Goal: Find specific page/section: Find specific page/section

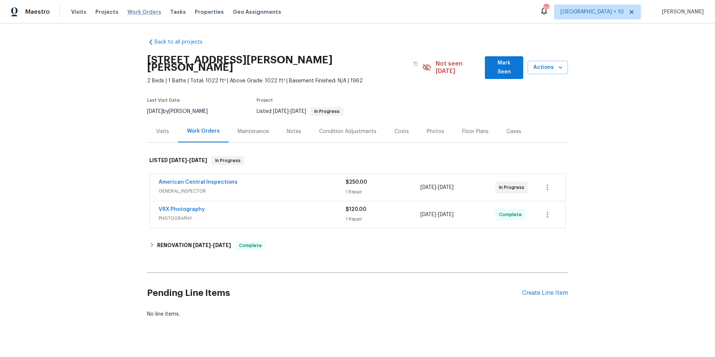
click at [140, 13] on span "Work Orders" at bounding box center [144, 11] width 34 height 7
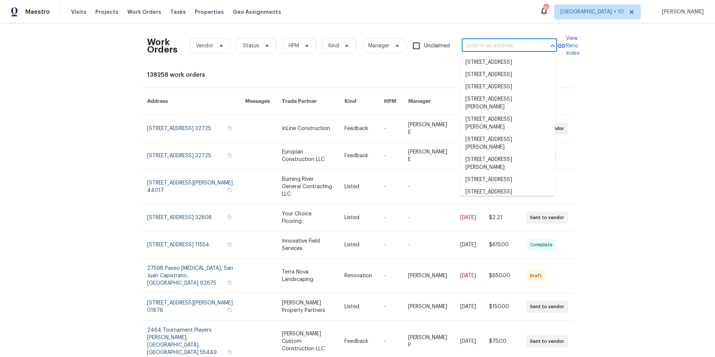
click at [524, 44] on input "text" at bounding box center [499, 46] width 74 height 12
paste input "[STREET_ADDRESS]"
type input "[STREET_ADDRESS]"
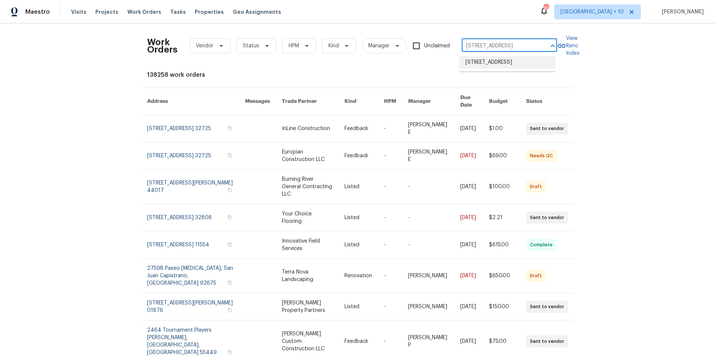
click at [514, 69] on li "[STREET_ADDRESS]" at bounding box center [507, 62] width 95 height 12
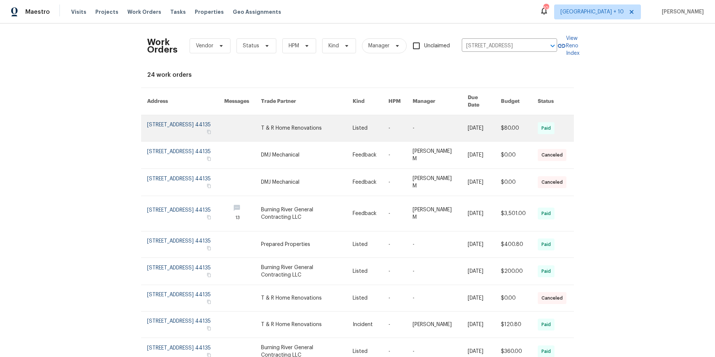
click at [175, 124] on link at bounding box center [185, 128] width 77 height 26
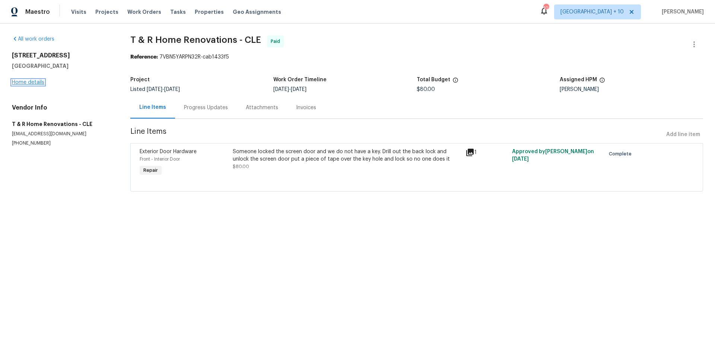
click at [31, 83] on link "Home details" at bounding box center [28, 82] width 32 height 5
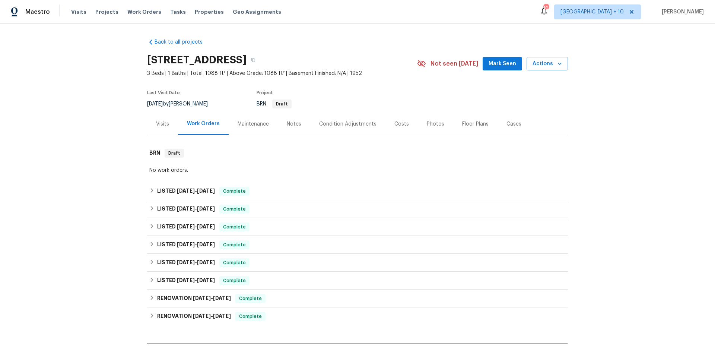
click at [157, 123] on div "Visits" at bounding box center [162, 123] width 13 height 7
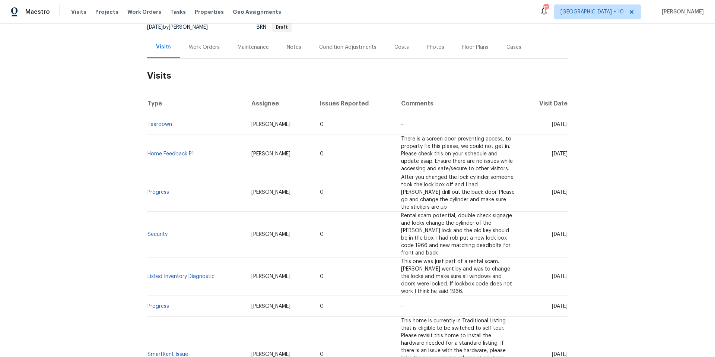
scroll to position [44, 0]
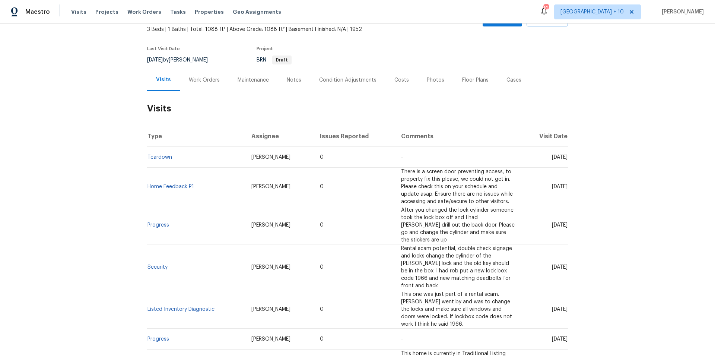
click at [199, 83] on div "Work Orders" at bounding box center [204, 79] width 31 height 7
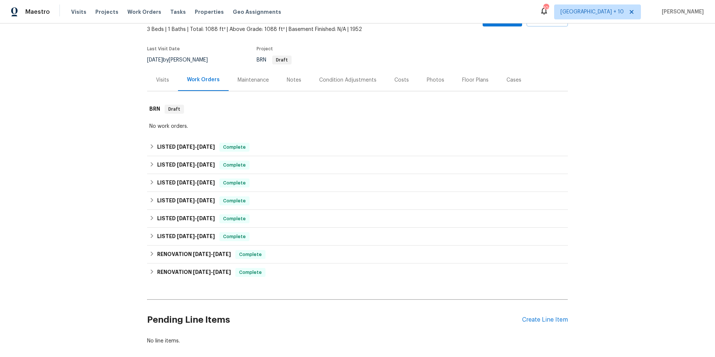
scroll to position [44, 0]
click at [587, 16] on span "[GEOGRAPHIC_DATA] + 10" at bounding box center [597, 11] width 87 height 15
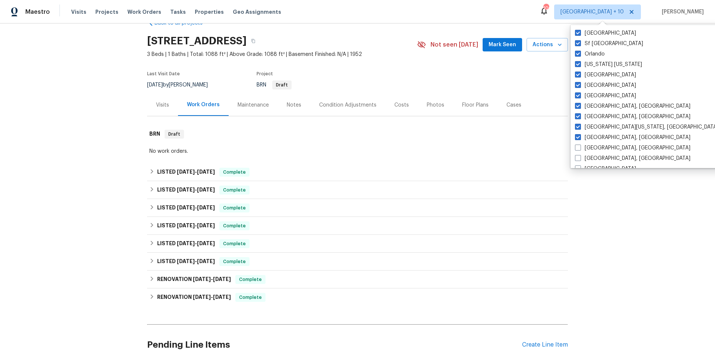
scroll to position [0, 0]
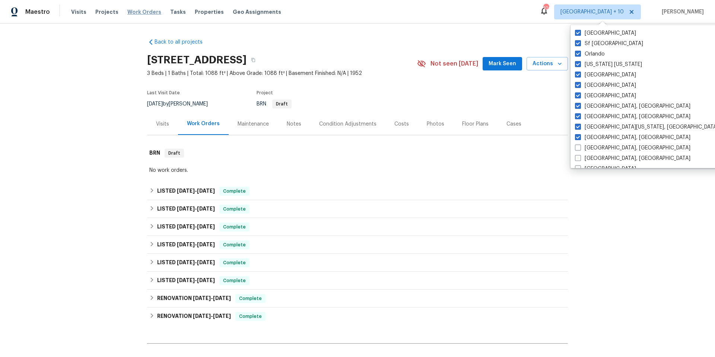
click at [146, 11] on span "Work Orders" at bounding box center [144, 11] width 34 height 7
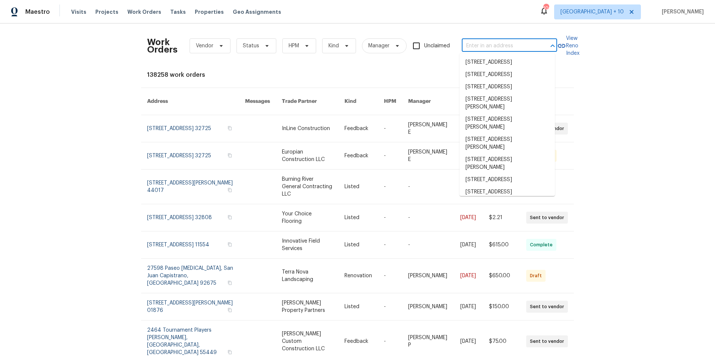
click at [485, 48] on input "text" at bounding box center [499, 46] width 74 height 12
paste input "[STREET_ADDRESS]"
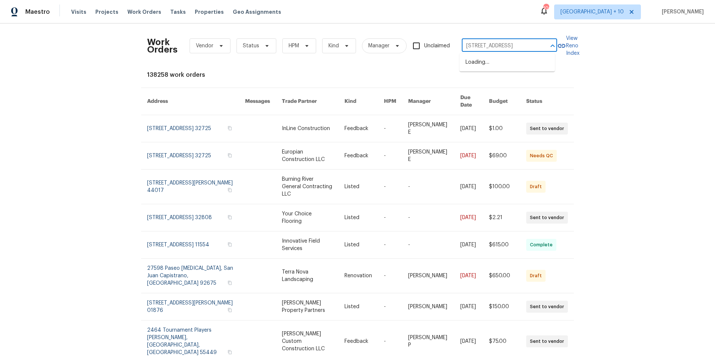
scroll to position [0, 43]
drag, startPoint x: 475, startPoint y: 47, endPoint x: 552, endPoint y: 43, distance: 76.8
click at [552, 43] on div "[STREET_ADDRESS] ​" at bounding box center [509, 46] width 95 height 12
type input "[STREET_ADDRESS]"
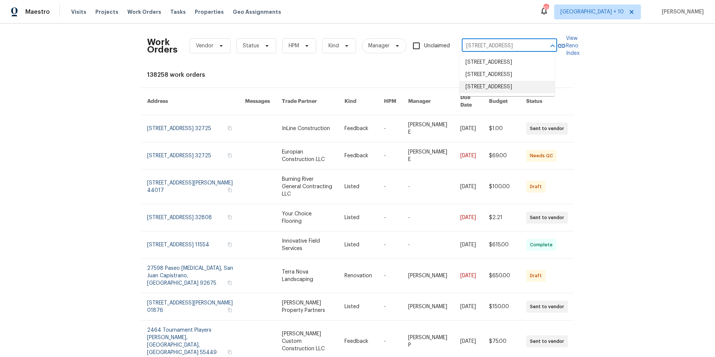
click at [529, 93] on li "[STREET_ADDRESS]" at bounding box center [507, 87] width 95 height 12
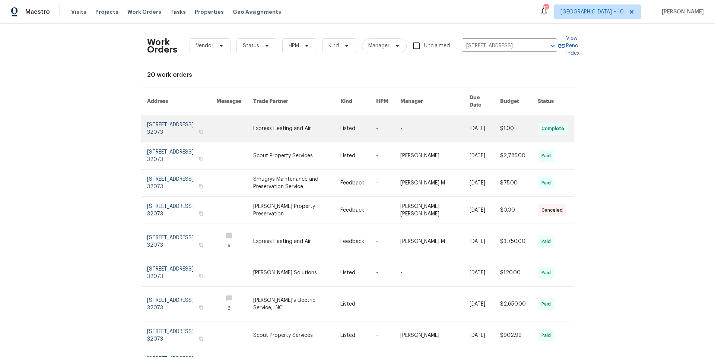
click at [168, 129] on link at bounding box center [181, 128] width 69 height 27
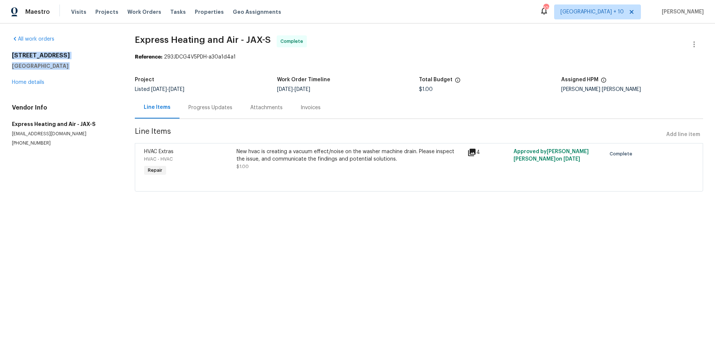
drag, startPoint x: 13, startPoint y: 55, endPoint x: 97, endPoint y: 70, distance: 85.6
click at [97, 70] on div "[STREET_ADDRESS] Home details" at bounding box center [64, 69] width 105 height 34
copy div "[STREET_ADDRESS]"
click at [39, 82] on link "Home details" at bounding box center [28, 82] width 32 height 5
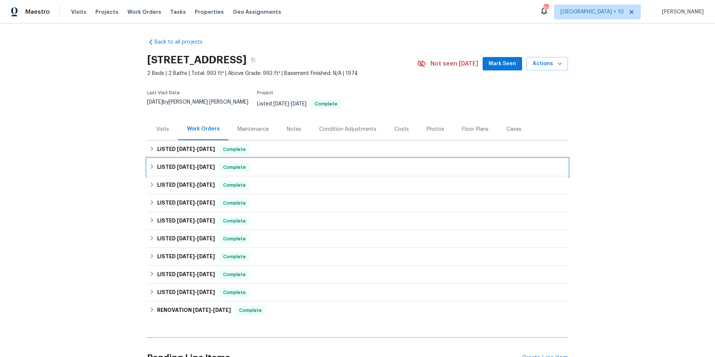
click at [147, 162] on div "LISTED [DATE] - [DATE] Complete" at bounding box center [357, 167] width 421 height 18
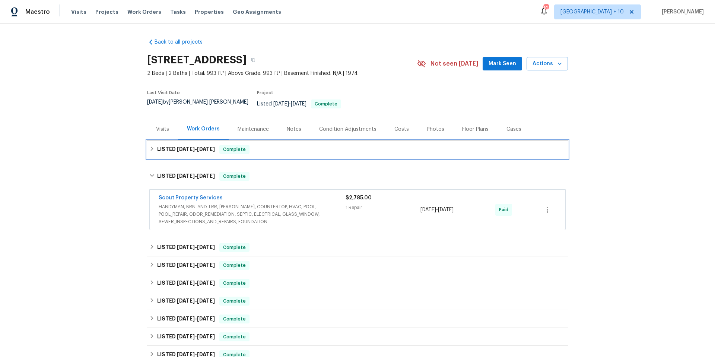
click at [149, 147] on div "LISTED [DATE] - [DATE] Complete" at bounding box center [357, 149] width 416 height 9
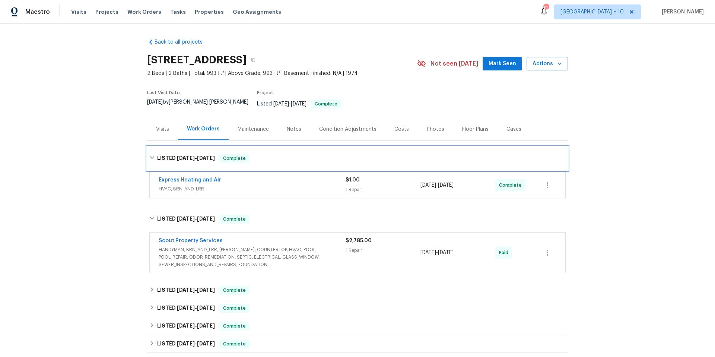
scroll to position [1, 0]
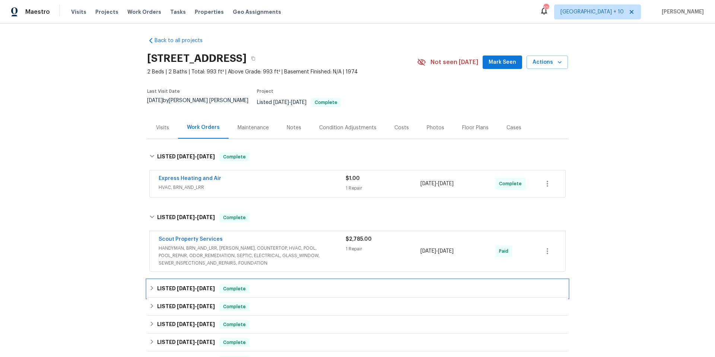
click at [149, 285] on icon at bounding box center [151, 287] width 5 height 5
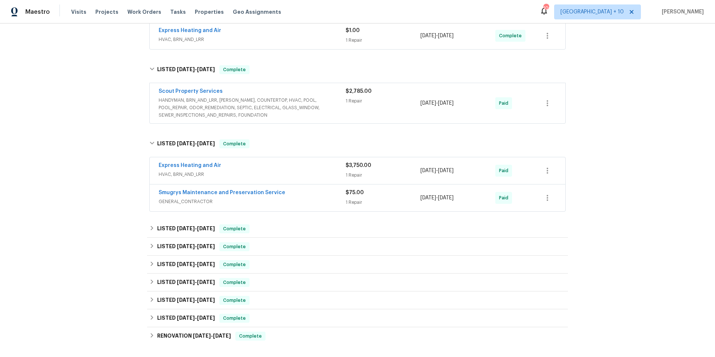
scroll to position [0, 0]
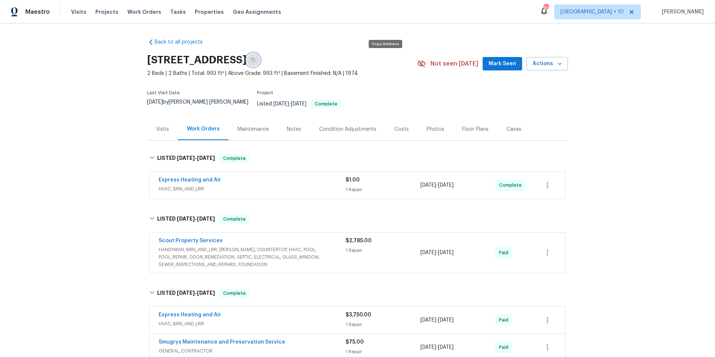
click at [260, 60] on button "button" at bounding box center [253, 59] width 13 height 13
click at [150, 12] on span "Work Orders" at bounding box center [144, 11] width 34 height 7
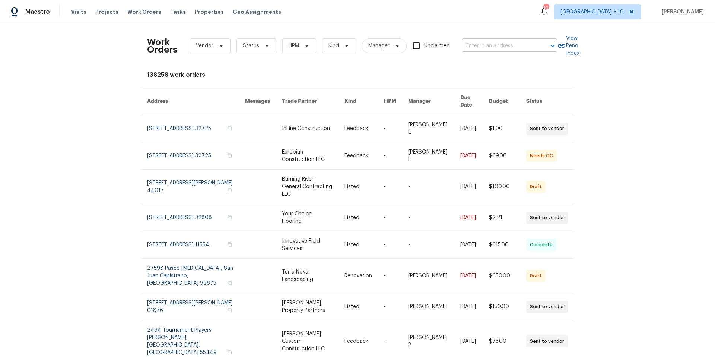
click at [481, 49] on input "text" at bounding box center [499, 46] width 74 height 12
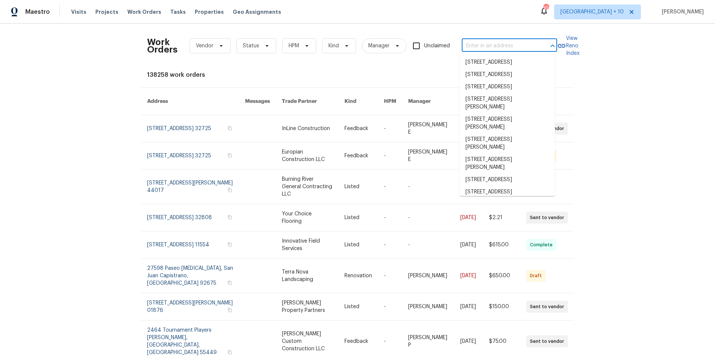
paste input "[STREET_ADDRESS][PERSON_NAME]"
type input "[STREET_ADDRESS][PERSON_NAME]"
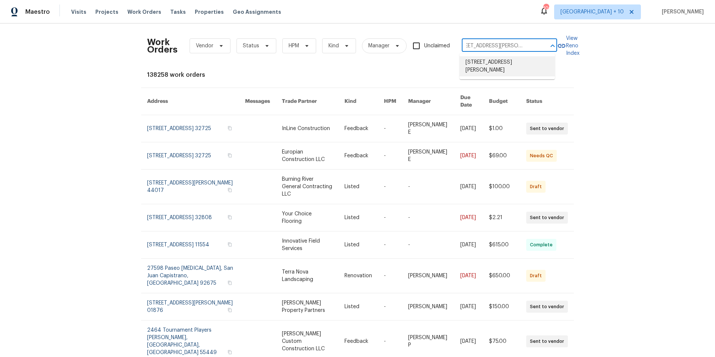
click at [478, 58] on li "[STREET_ADDRESS][PERSON_NAME]" at bounding box center [507, 66] width 95 height 20
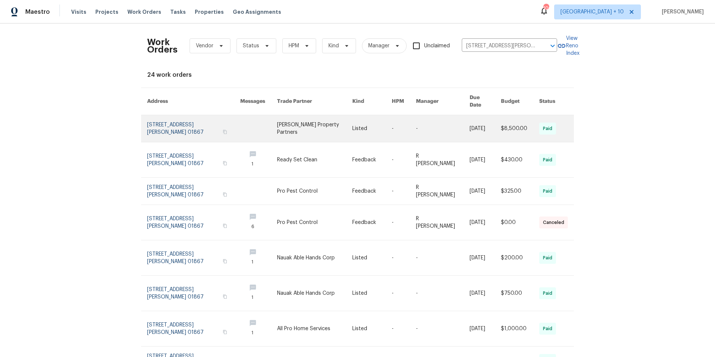
click at [154, 117] on link at bounding box center [193, 128] width 93 height 27
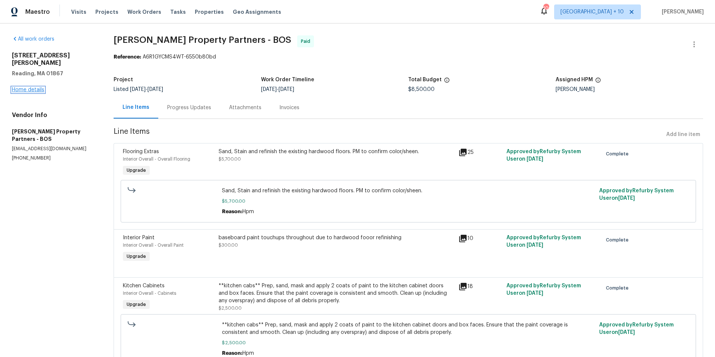
click at [35, 87] on link "Home details" at bounding box center [28, 89] width 32 height 5
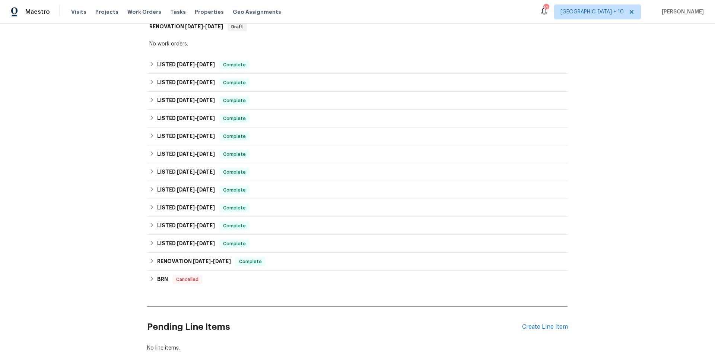
scroll to position [177, 0]
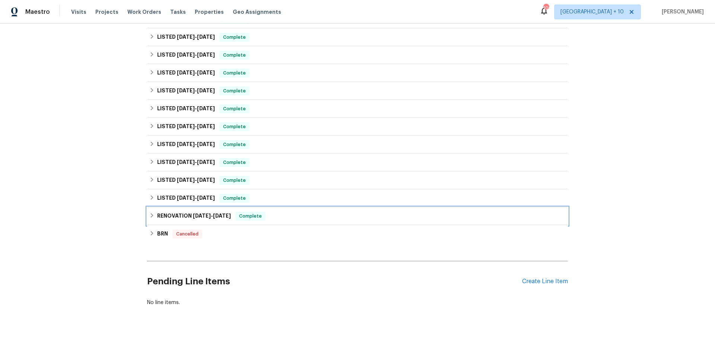
click at [149, 213] on icon at bounding box center [151, 215] width 5 height 5
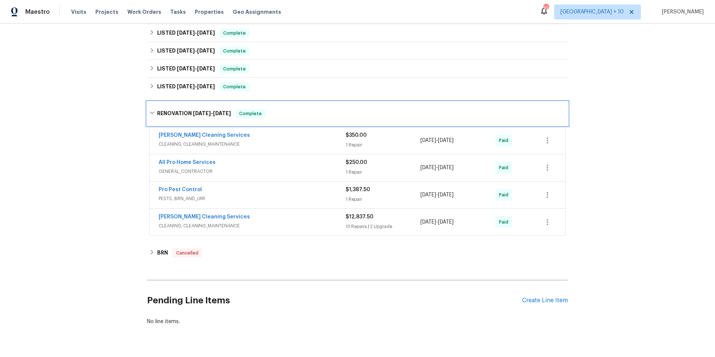
scroll to position [286, 0]
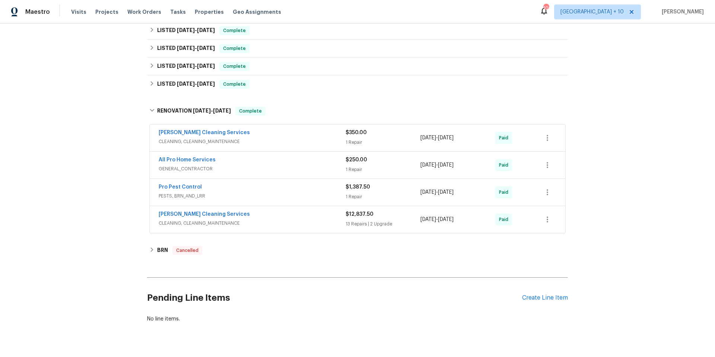
click at [262, 165] on span "GENERAL_CONTRACTOR" at bounding box center [252, 168] width 187 height 7
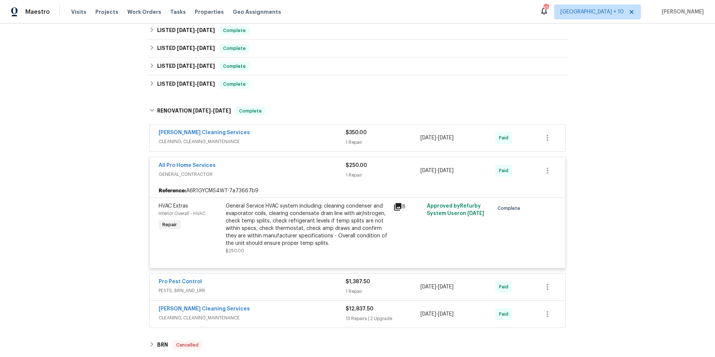
click at [617, 178] on div "Back to all projects [STREET_ADDRESS][PERSON_NAME] 3 Beds | 2 Baths | Total: 16…" at bounding box center [357, 189] width 715 height 333
